Goal: Obtain resource: Download file/media

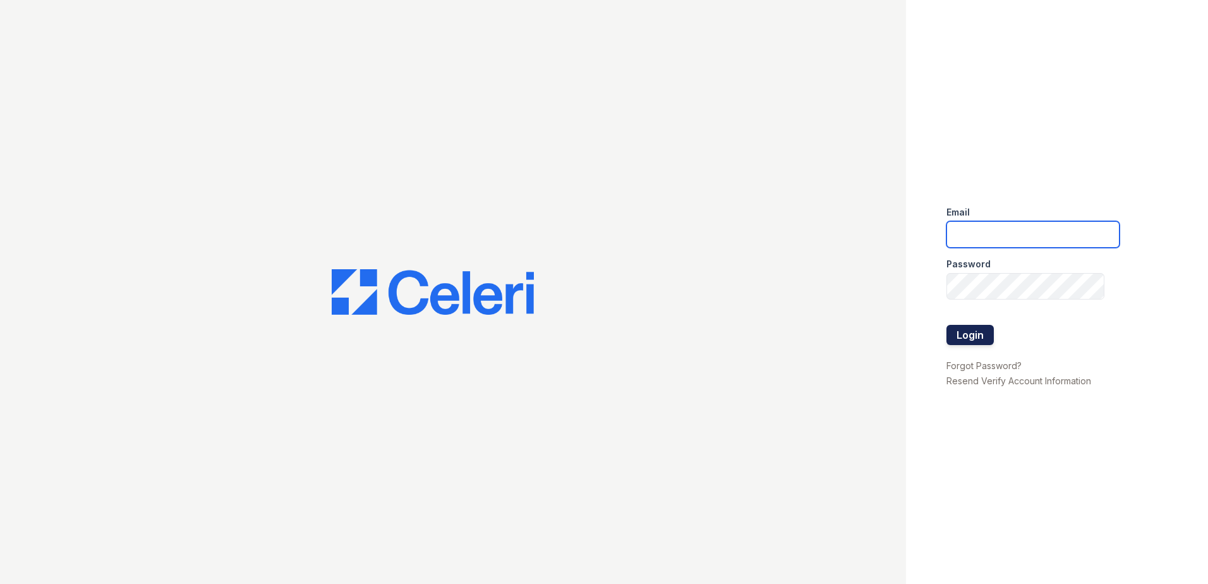
type input "tlambouths@trinity-pm.com"
click at [977, 336] on button "Login" at bounding box center [969, 335] width 47 height 20
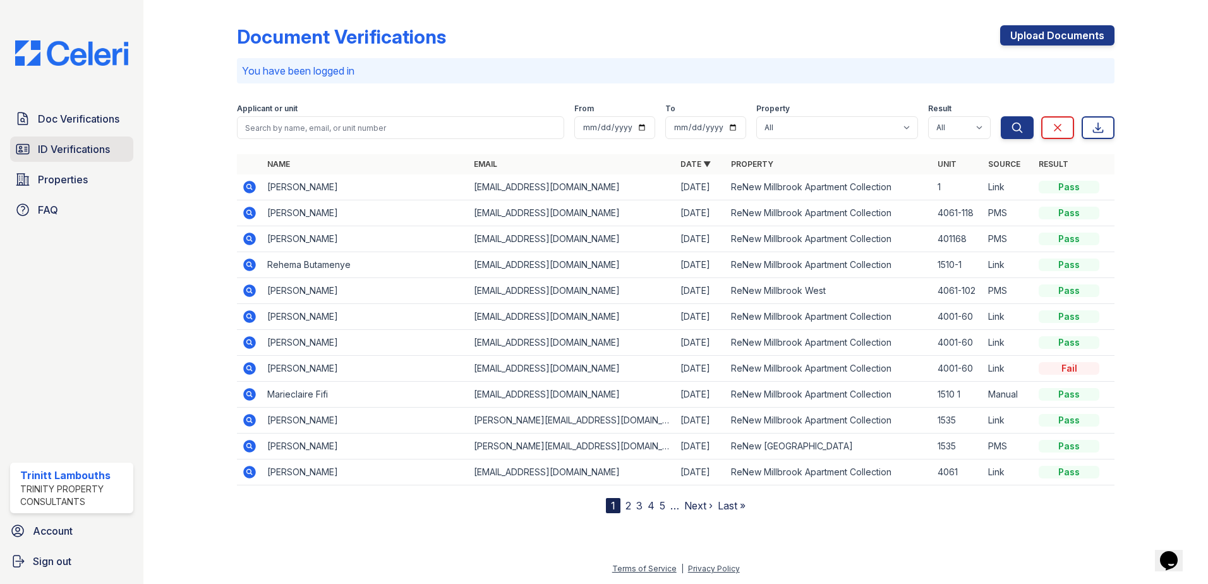
click at [101, 144] on span "ID Verifications" at bounding box center [74, 149] width 72 height 15
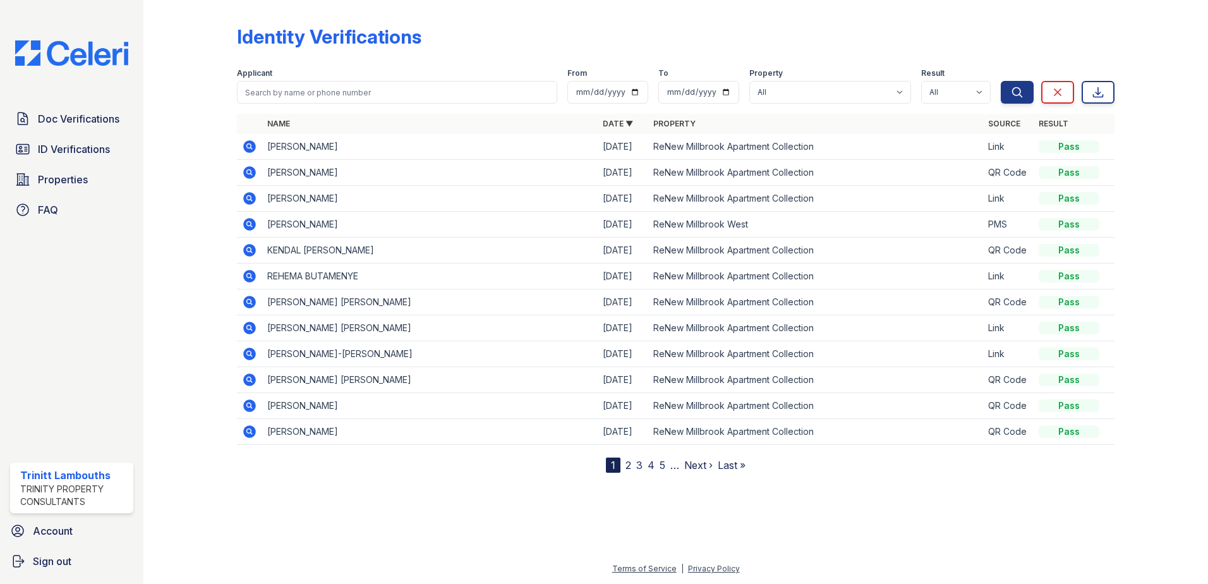
click at [256, 196] on icon at bounding box center [249, 198] width 15 height 15
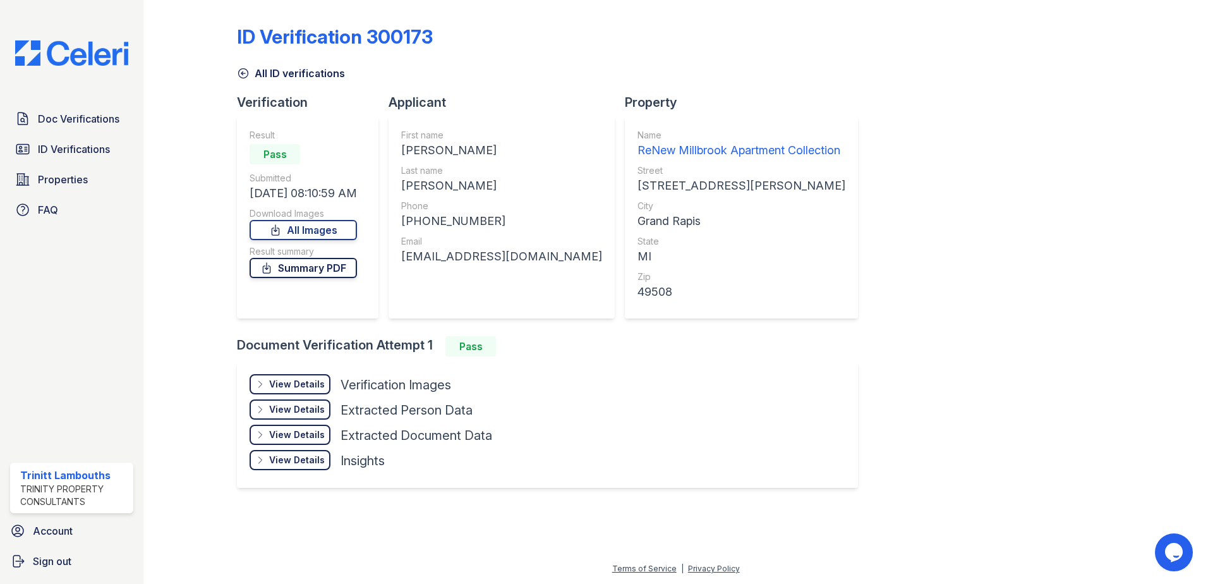
click at [333, 274] on link "Summary PDF" at bounding box center [303, 268] width 107 height 20
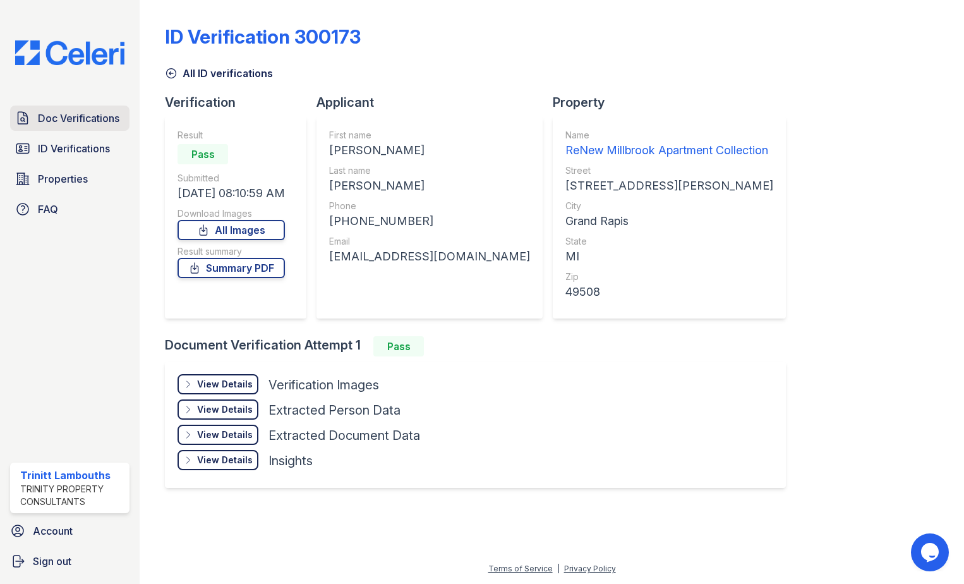
click at [90, 117] on span "Doc Verifications" at bounding box center [78, 118] width 81 height 15
click at [80, 120] on span "Doc Verifications" at bounding box center [78, 118] width 81 height 15
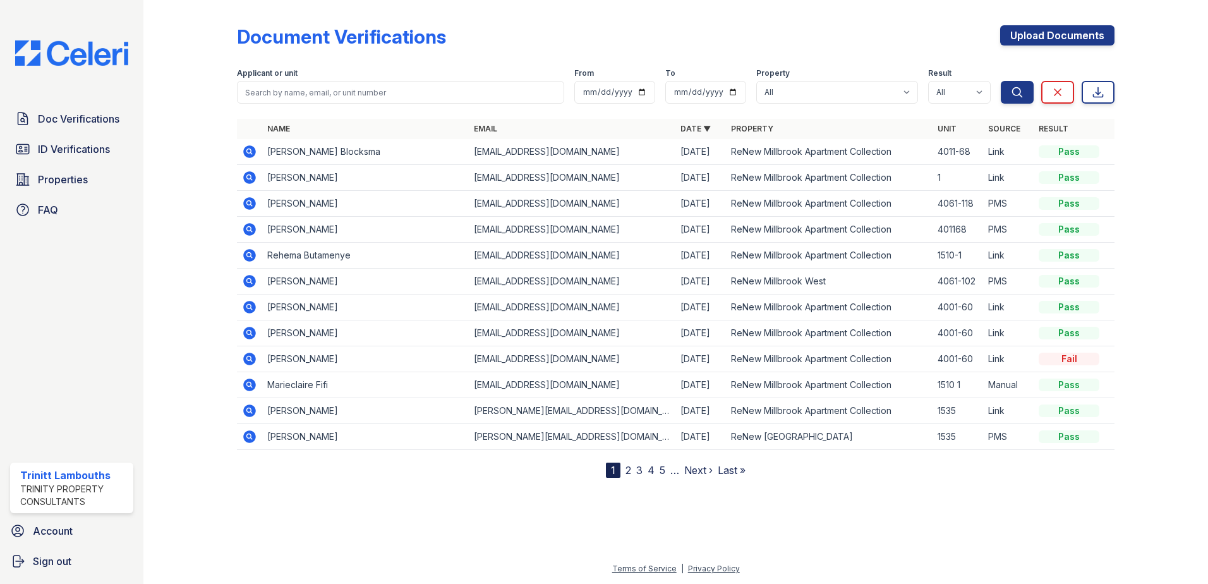
click at [253, 155] on icon at bounding box center [249, 151] width 13 height 13
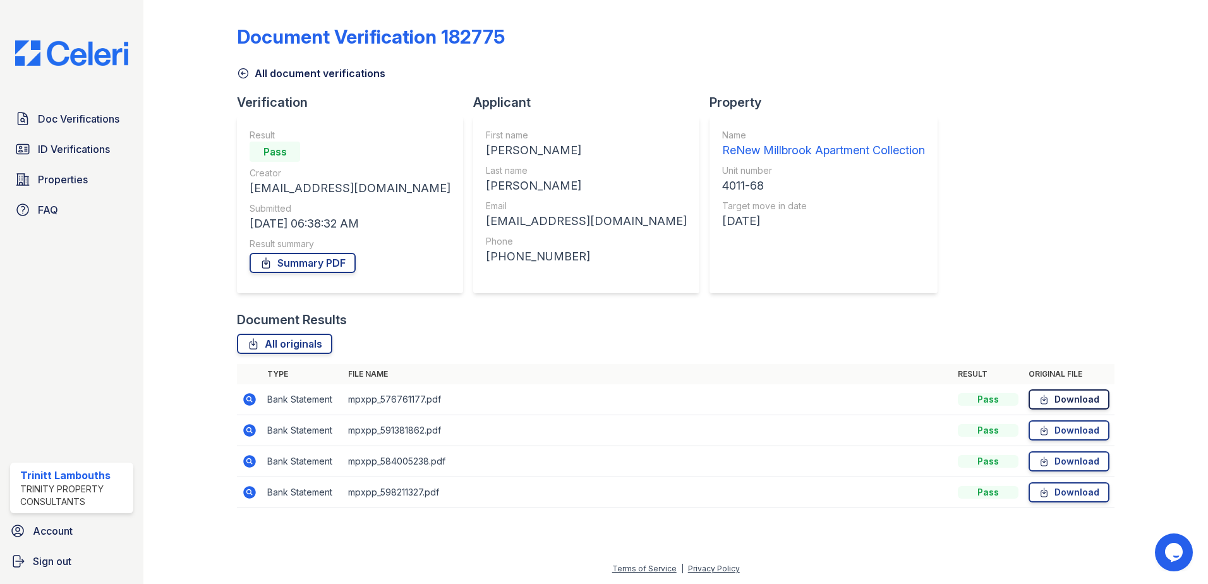
click at [1069, 397] on link "Download" at bounding box center [1069, 399] width 81 height 20
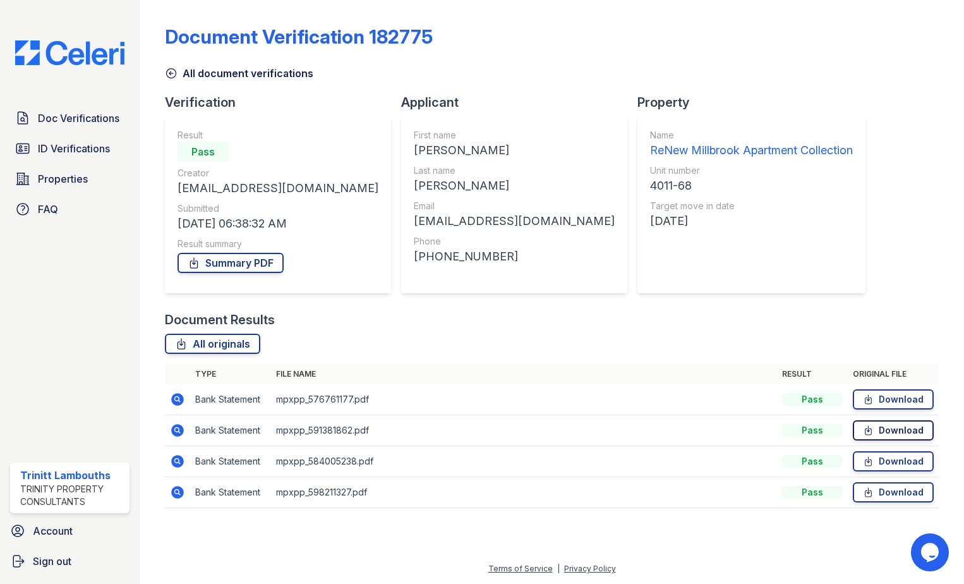
click at [881, 425] on link "Download" at bounding box center [893, 430] width 81 height 20
click at [881, 457] on link "Download" at bounding box center [893, 461] width 81 height 20
click at [881, 495] on link "Download" at bounding box center [893, 492] width 81 height 20
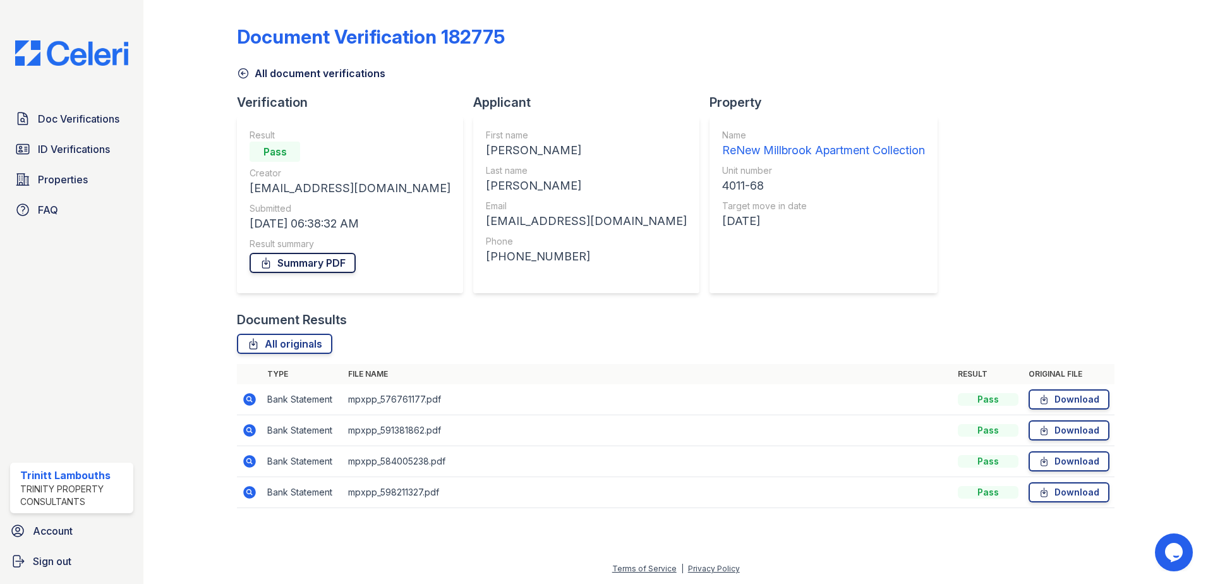
click at [323, 260] on link "Summary PDF" at bounding box center [303, 263] width 106 height 20
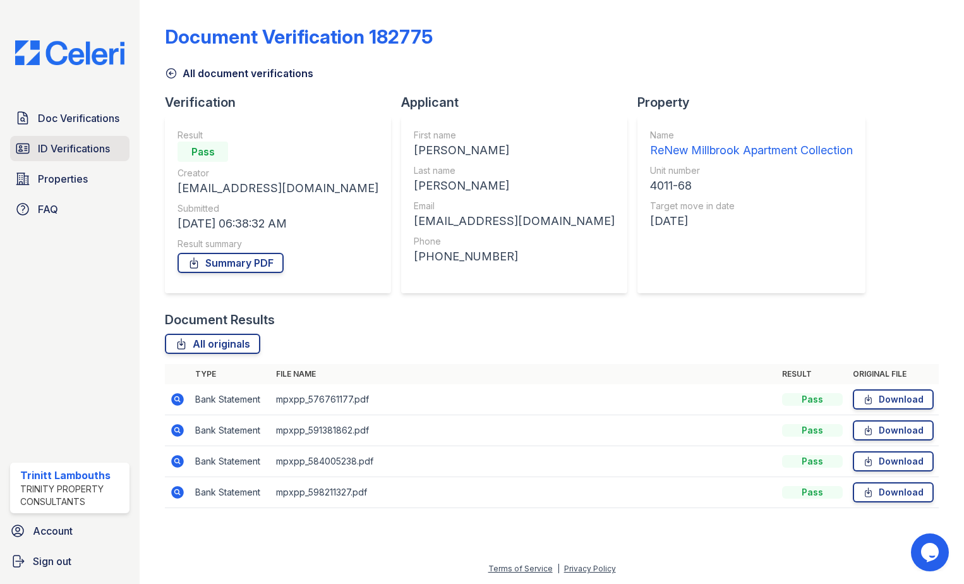
click at [80, 138] on link "ID Verifications" at bounding box center [69, 148] width 119 height 25
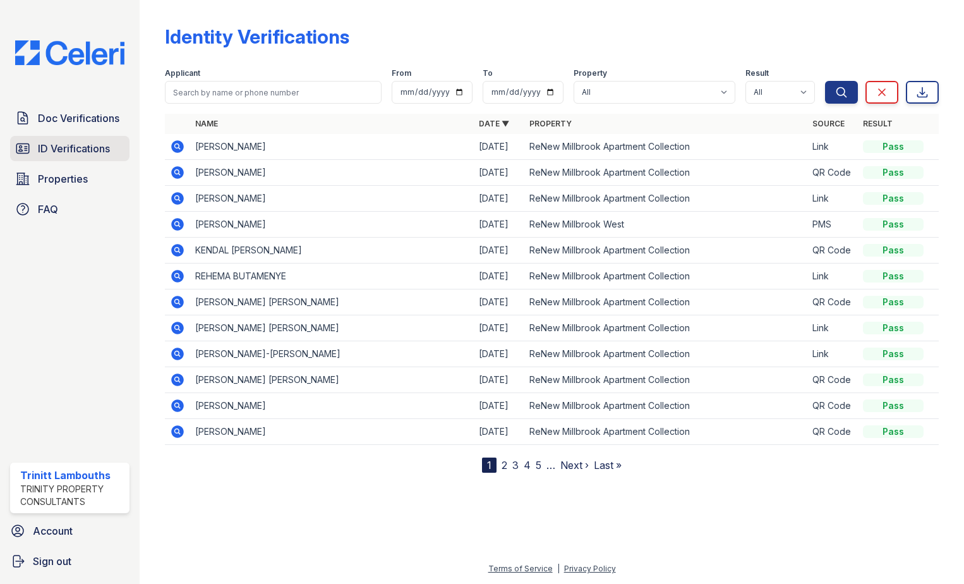
click at [85, 150] on span "ID Verifications" at bounding box center [74, 148] width 72 height 15
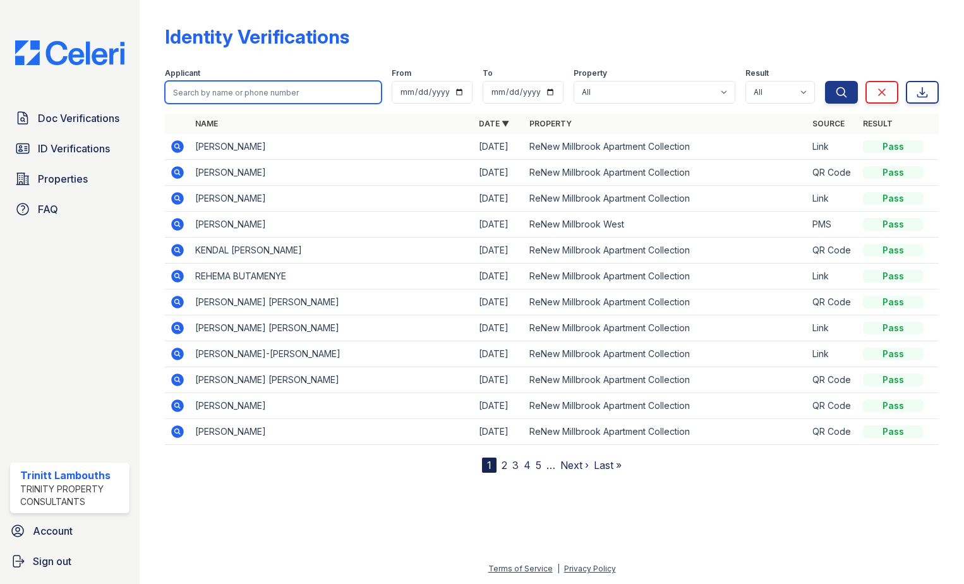
click at [193, 99] on input "search" at bounding box center [273, 92] width 217 height 23
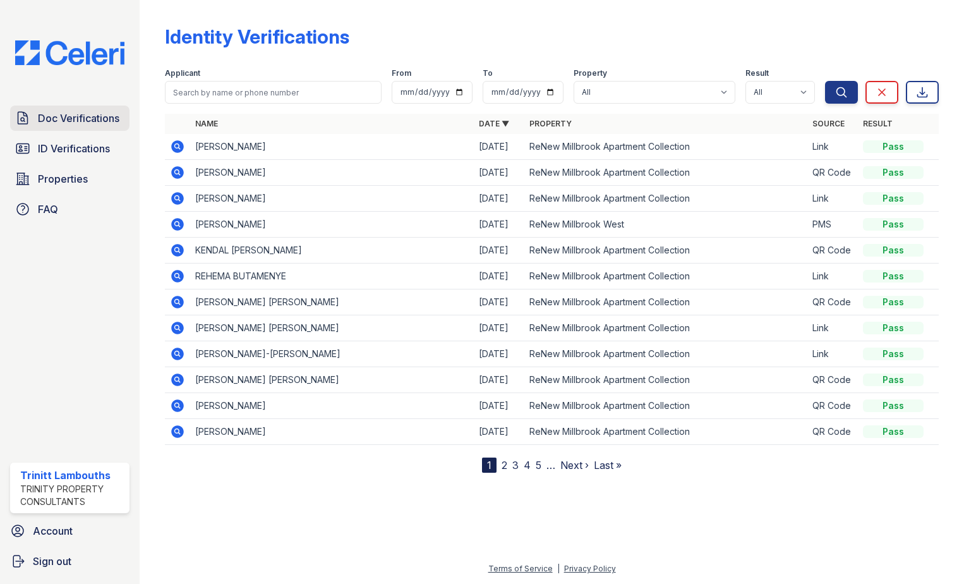
click at [114, 120] on span "Doc Verifications" at bounding box center [78, 118] width 81 height 15
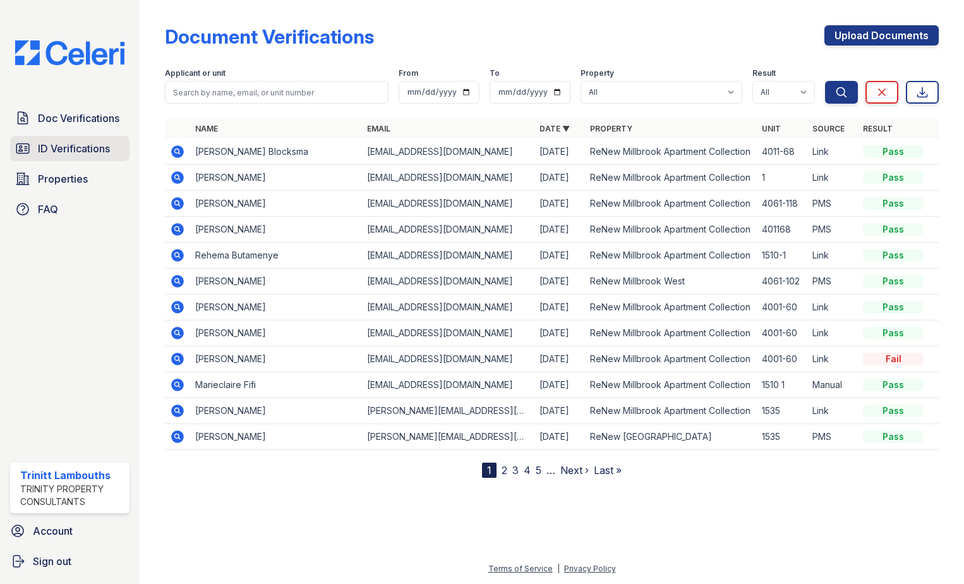
click at [85, 148] on span "ID Verifications" at bounding box center [74, 148] width 72 height 15
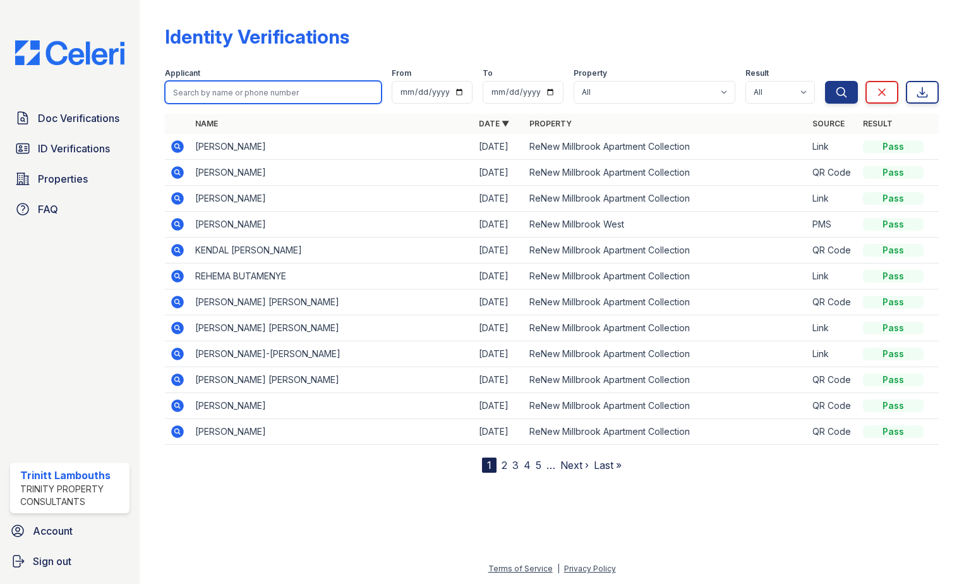
click at [222, 93] on input "search" at bounding box center [273, 92] width 217 height 23
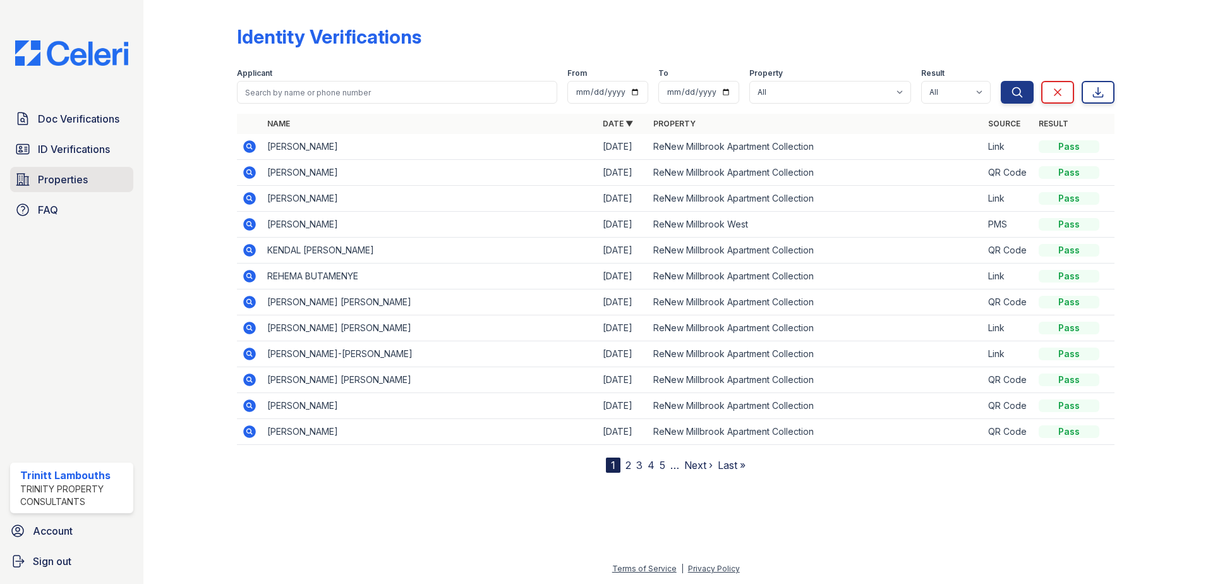
drag, startPoint x: 75, startPoint y: 178, endPoint x: 117, endPoint y: 190, distance: 43.2
click at [76, 178] on span "Properties" at bounding box center [63, 179] width 50 height 15
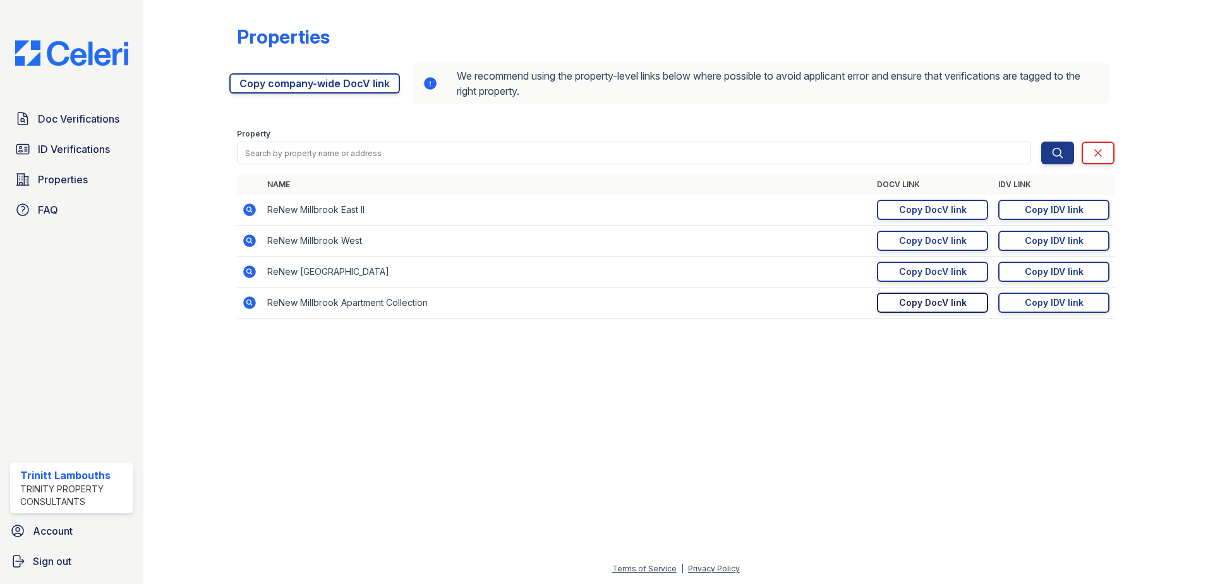
click at [912, 303] on div "Copy DocV link" at bounding box center [933, 302] width 68 height 13
